Goal: Task Accomplishment & Management: Complete application form

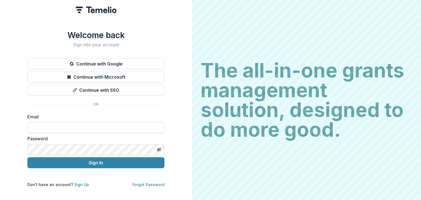
click at [87, 125] on input at bounding box center [95, 127] width 137 height 11
type input "**********"
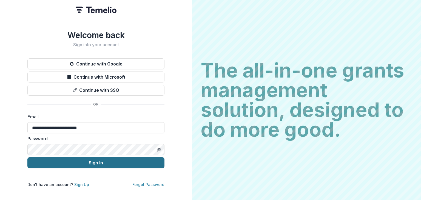
click at [116, 164] on button "Sign In" at bounding box center [95, 162] width 137 height 11
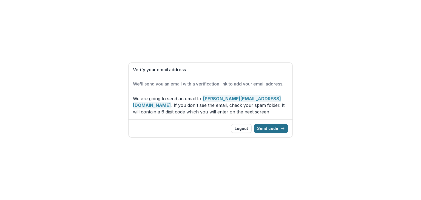
click at [270, 131] on button "Send code" at bounding box center [271, 128] width 34 height 9
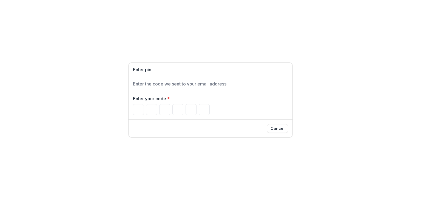
type input "*"
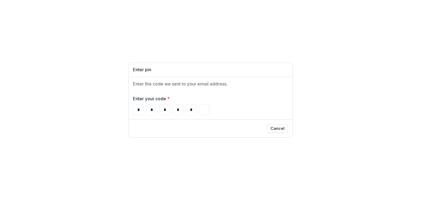
type input "*"
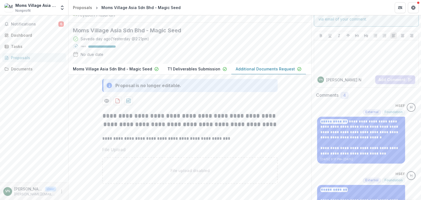
scroll to position [75, 0]
